Goal: Go to known website: Access a specific website the user already knows

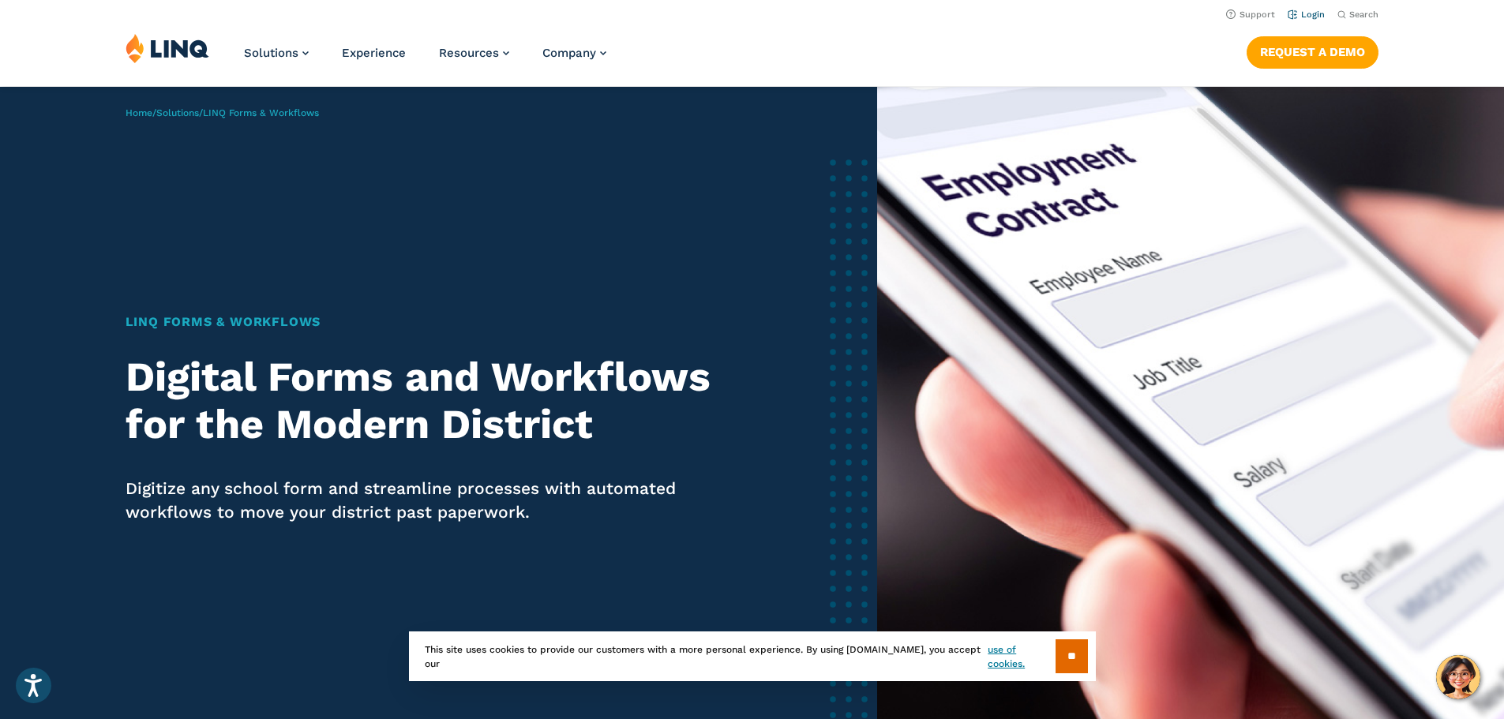
click at [1301, 12] on link "Login" at bounding box center [1305, 14] width 37 height 10
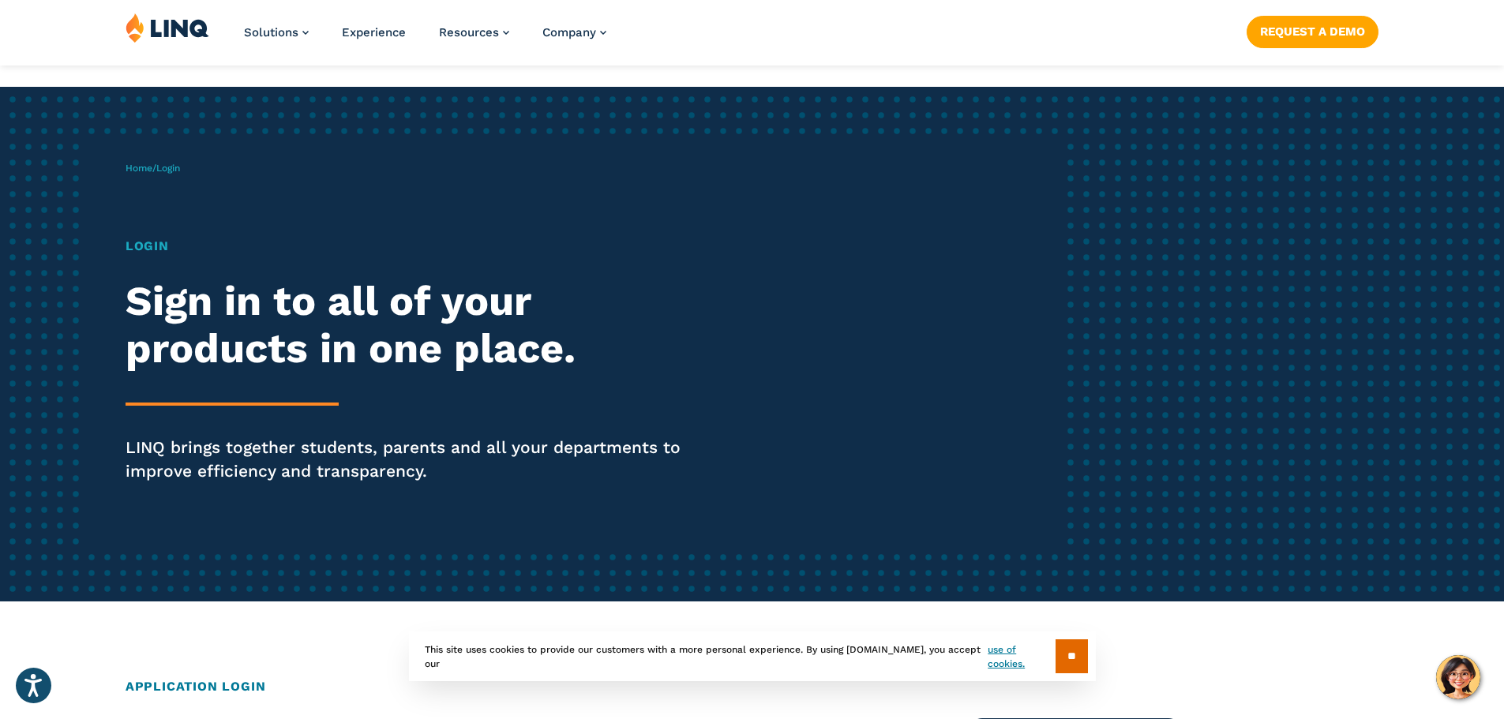
scroll to position [316, 0]
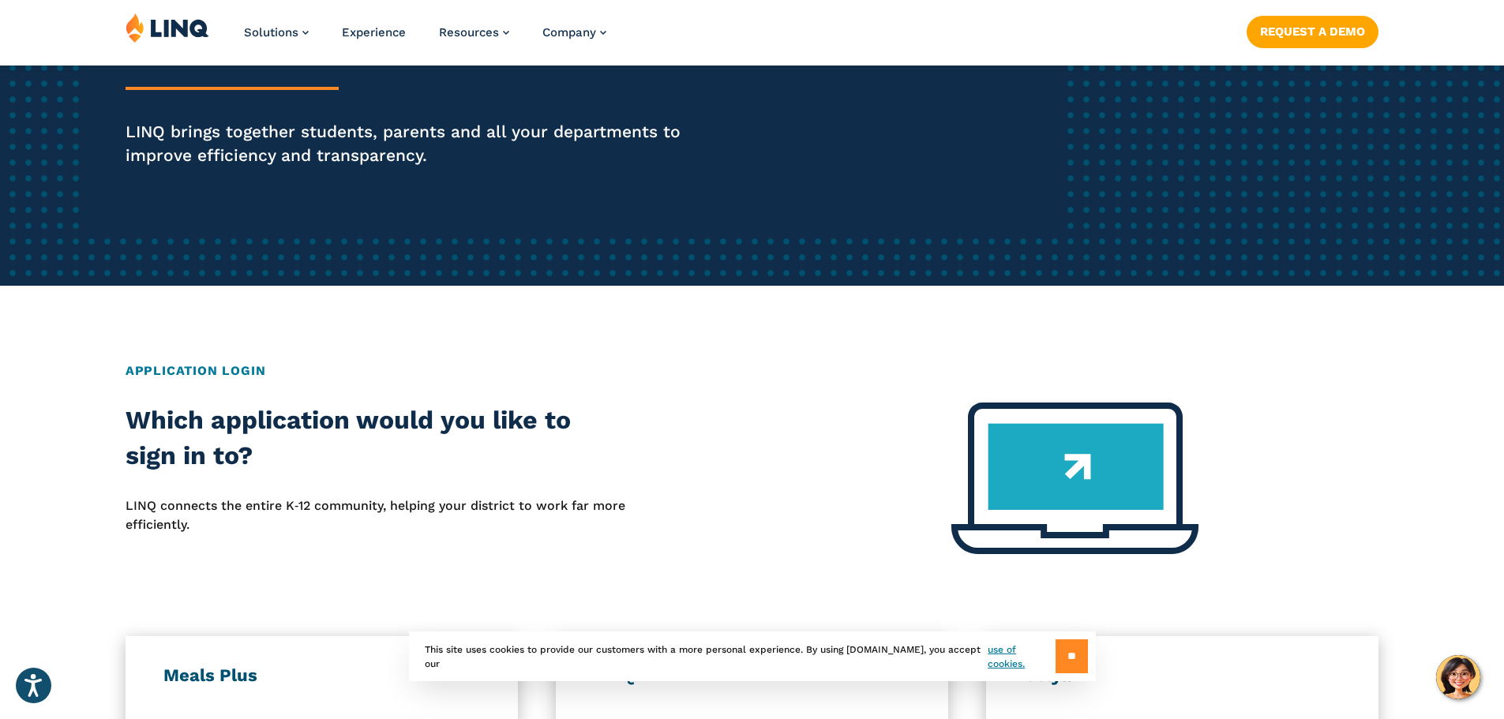
click at [1071, 641] on input "**" at bounding box center [1071, 656] width 32 height 34
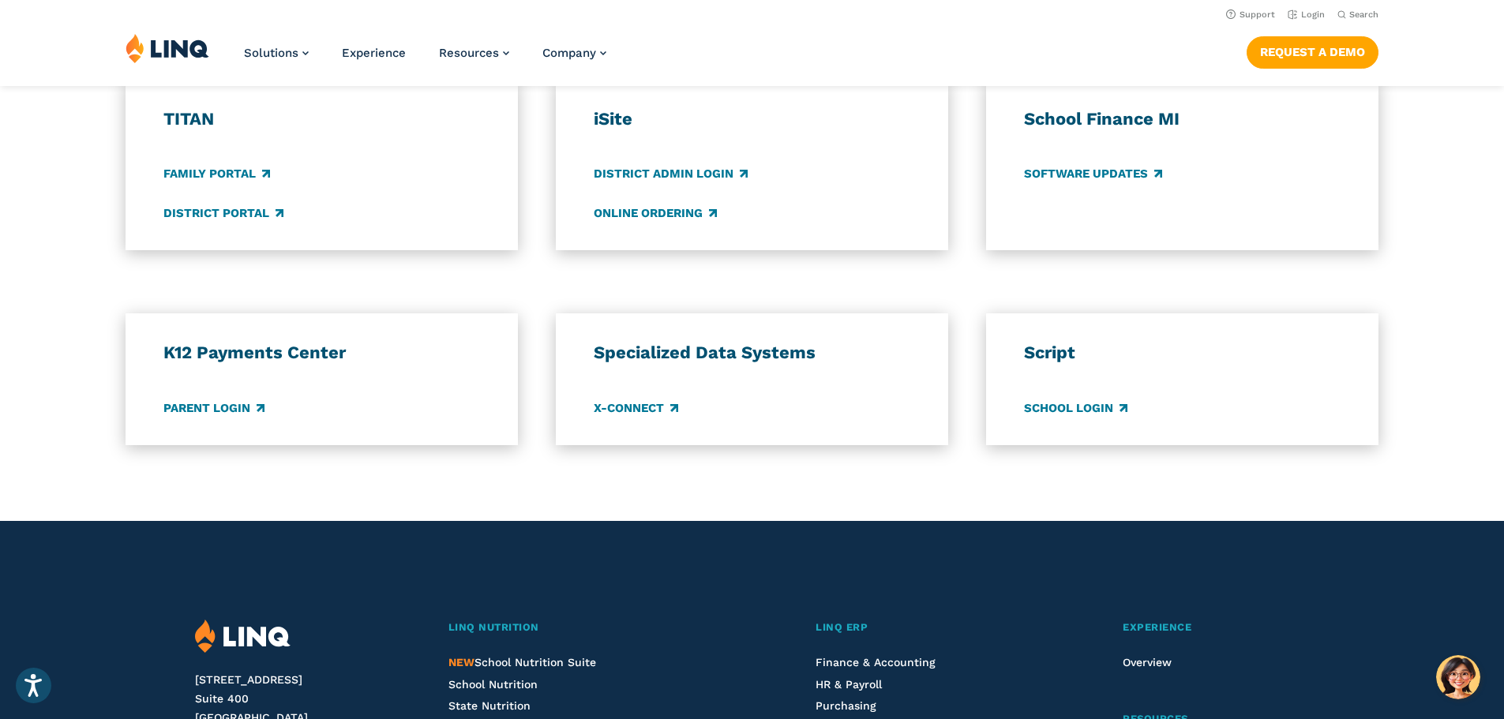
scroll to position [710, 0]
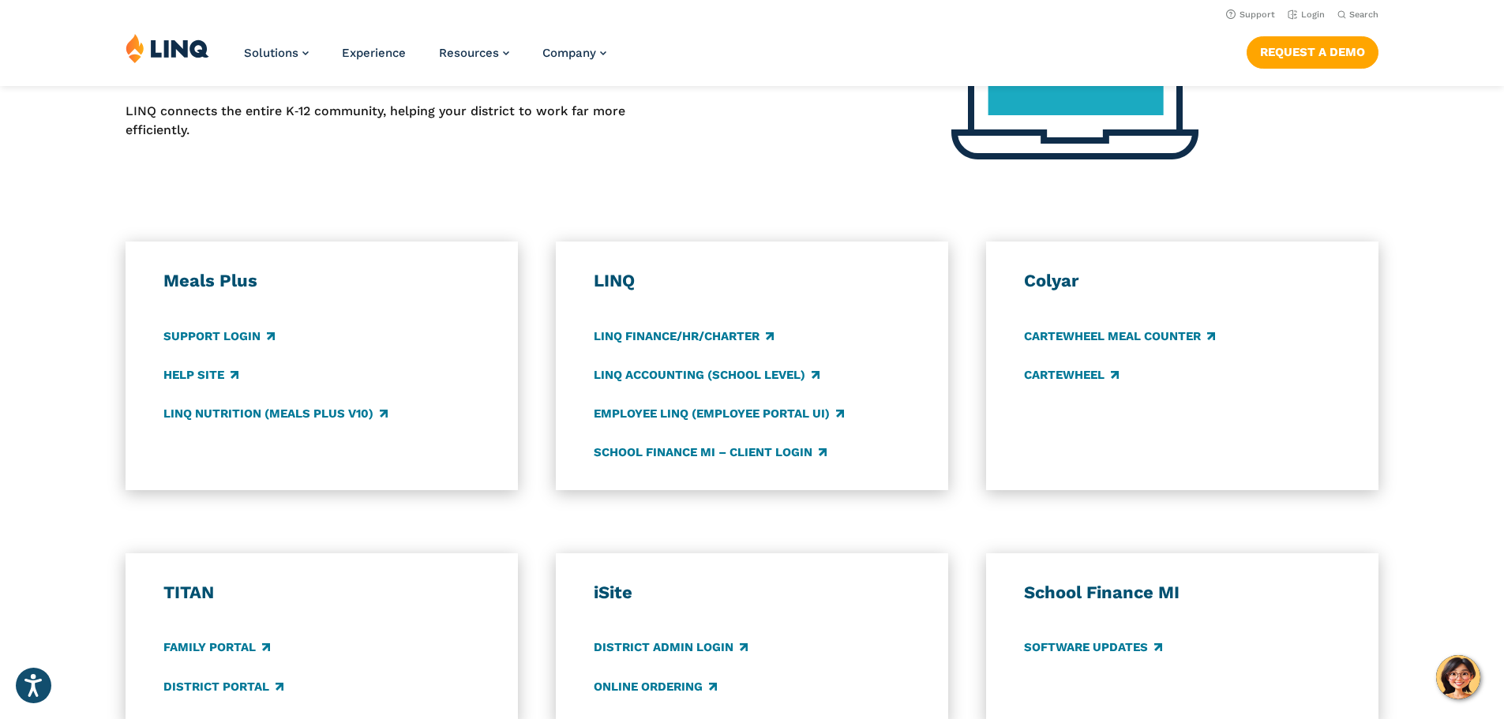
click at [772, 208] on div "Application Login Which application would you like to sign in to? LINQ connects…" at bounding box center [752, 443] width 1504 height 953
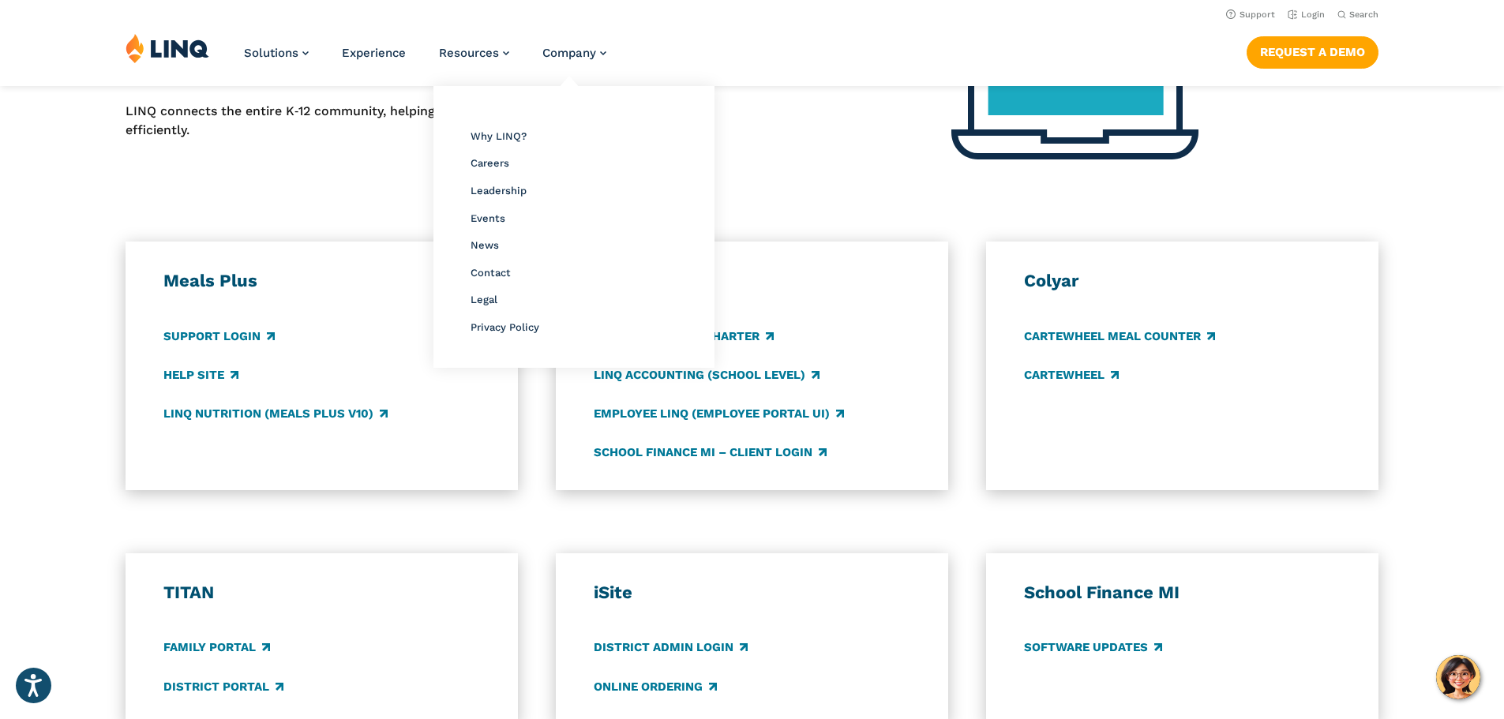
click at [595, 62] on li "Company Overview Why LINQ? Careers Leadership Events News Contact Legal Privacy…" at bounding box center [574, 59] width 64 height 52
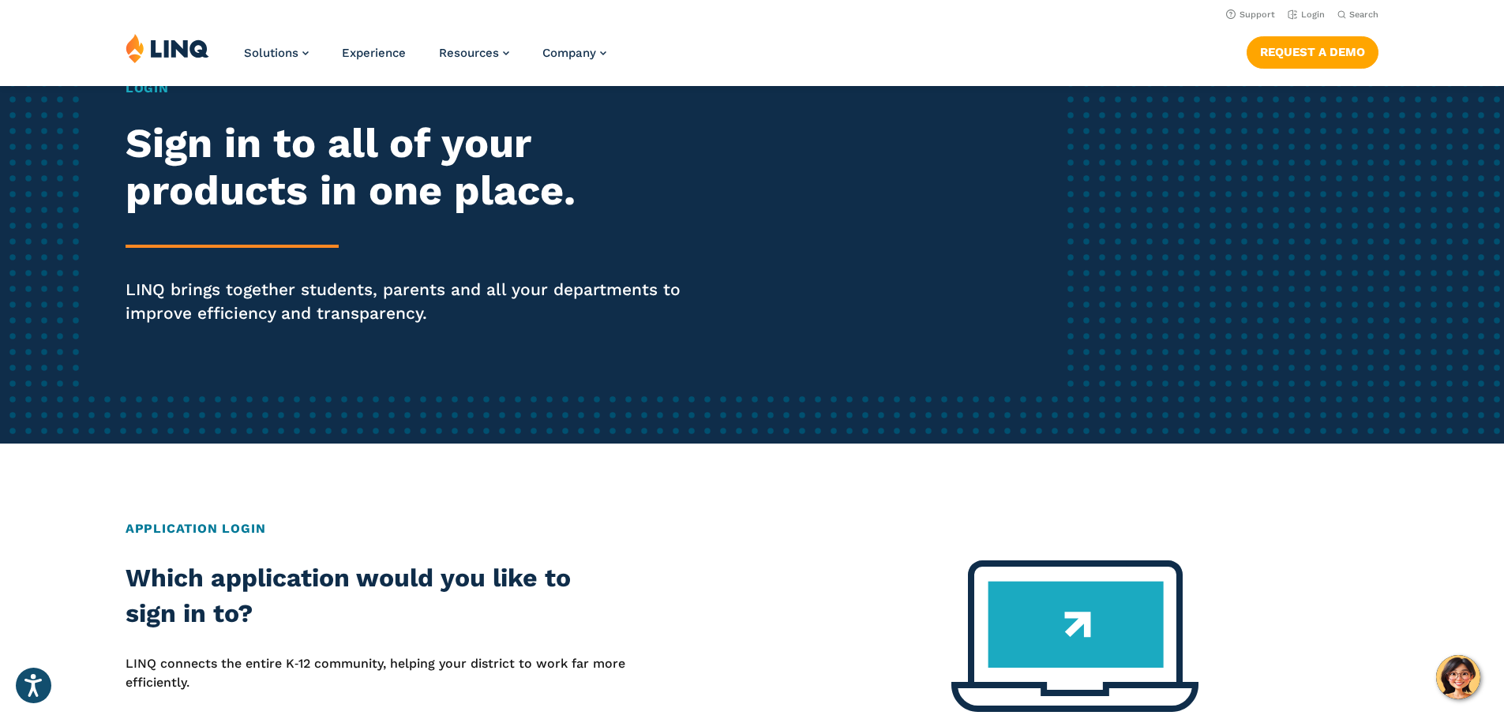
scroll to position [0, 0]
